Goal: Task Accomplishment & Management: Use online tool/utility

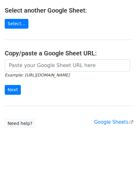
scroll to position [118, 0]
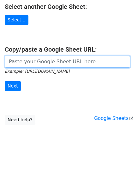
click at [32, 61] on input "url" at bounding box center [67, 62] width 125 height 12
paste input "[URL][DOMAIN_NAME]"
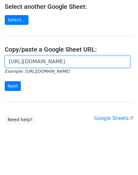
scroll to position [0, 138]
type input "[URL][DOMAIN_NAME]"
click at [5, 81] on input "Next" at bounding box center [13, 86] width 16 height 10
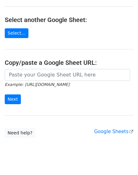
scroll to position [117, 0]
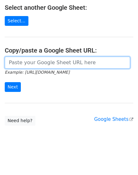
click at [42, 62] on input "url" at bounding box center [67, 63] width 125 height 12
paste input "[URL][DOMAIN_NAME]"
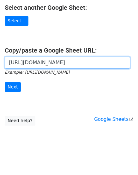
scroll to position [0, 138]
type input "[URL][DOMAIN_NAME]"
click at [5, 82] on input "Next" at bounding box center [13, 87] width 16 height 10
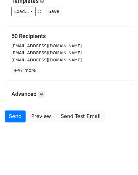
scroll to position [70, 0]
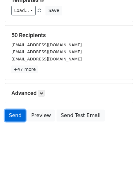
click at [18, 117] on link "Send" at bounding box center [15, 116] width 21 height 12
